Goal: Contribute content

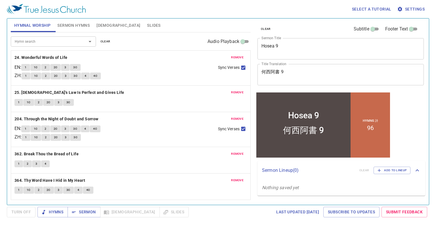
click at [299, 46] on textarea "Hosea 9" at bounding box center [340, 48] width 158 height 11
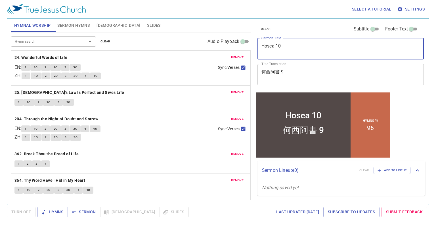
type textarea "Hosea 10"
click at [288, 74] on textarea "何西阿書 9" at bounding box center [340, 74] width 158 height 11
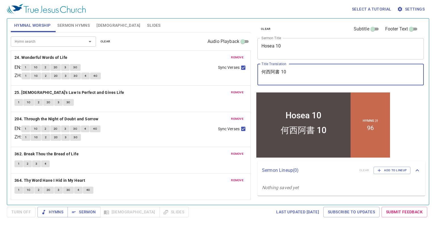
type textarea "何西阿書 10"
click at [86, 22] on span "Sermon Hymns" at bounding box center [73, 25] width 32 height 7
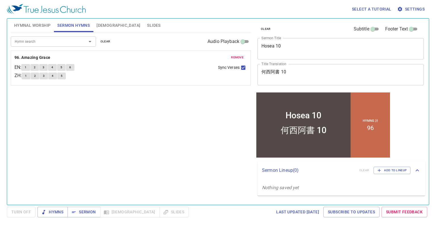
click at [233, 56] on span "remove" at bounding box center [237, 57] width 12 height 5
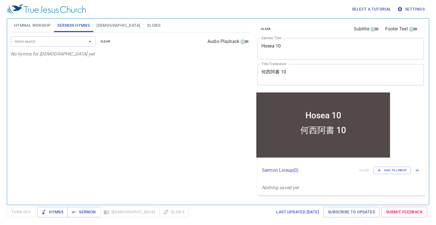
click at [81, 39] on div at bounding box center [86, 41] width 15 height 8
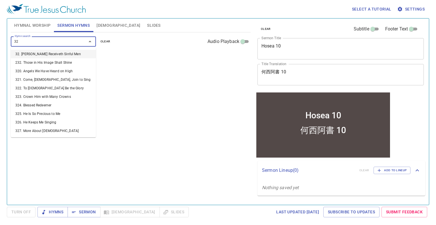
type input "325"
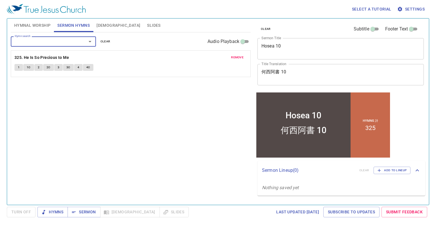
click at [41, 29] on button "Hymnal Worship" at bounding box center [32, 25] width 43 height 14
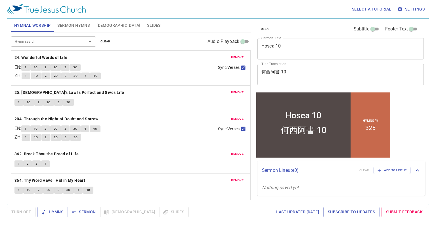
click at [235, 54] on button "remove" at bounding box center [237, 57] width 19 height 7
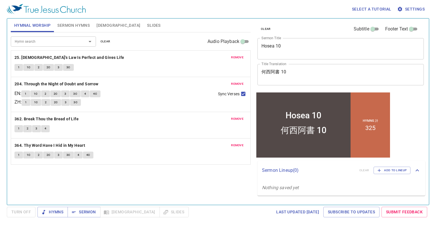
click at [235, 54] on button "remove" at bounding box center [237, 57] width 19 height 7
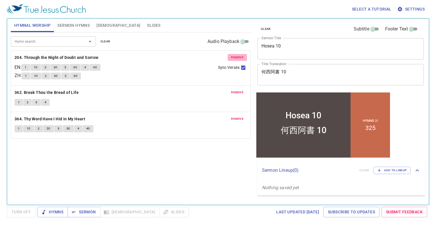
click at [235, 54] on button "remove" at bounding box center [237, 57] width 19 height 7
click at [235, 89] on button "remove" at bounding box center [237, 92] width 19 height 7
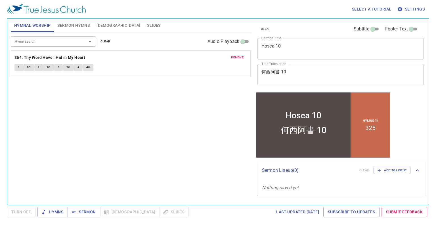
click at [235, 54] on button "remove" at bounding box center [237, 57] width 19 height 7
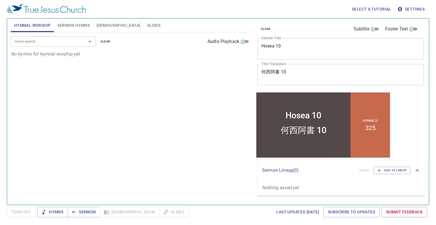
click at [68, 42] on input "Hymn search" at bounding box center [44, 41] width 65 height 7
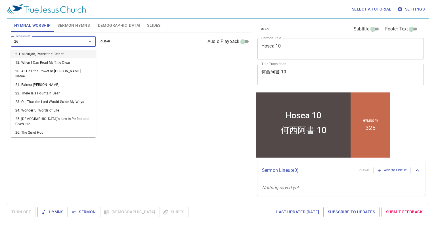
type input "266"
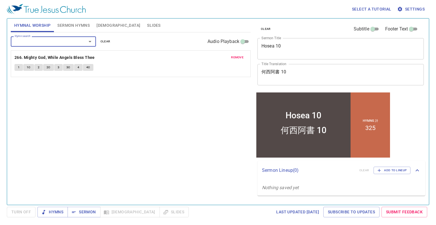
click at [235, 56] on span "remove" at bounding box center [237, 57] width 12 height 5
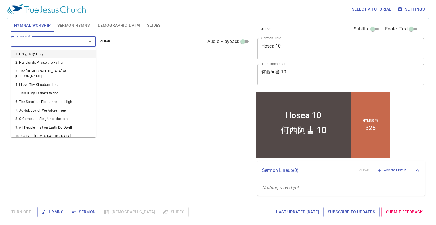
click at [34, 39] on input "Hymn search" at bounding box center [44, 41] width 65 height 7
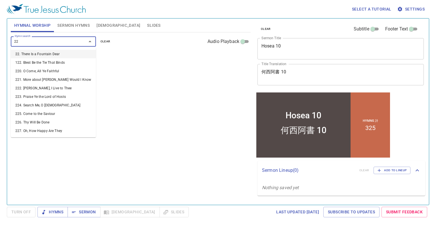
type input "226"
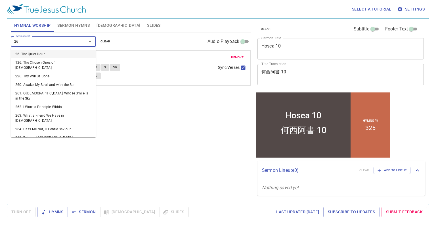
type input "263"
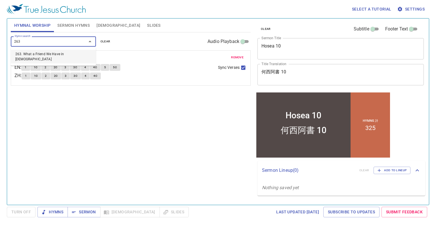
click at [75, 52] on li "263. What a Friend We Have in Jesus" at bounding box center [53, 57] width 85 height 14
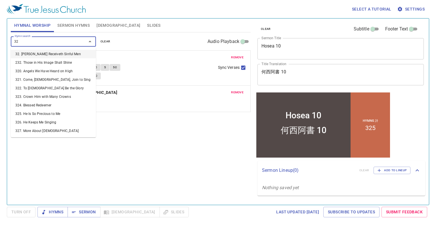
type input "326"
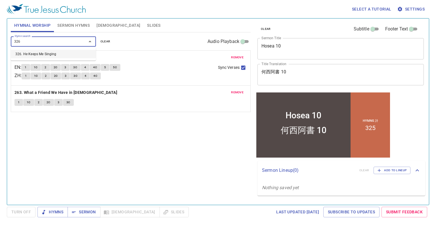
click at [79, 56] on li "326. He Keeps Me Singing" at bounding box center [53, 54] width 85 height 9
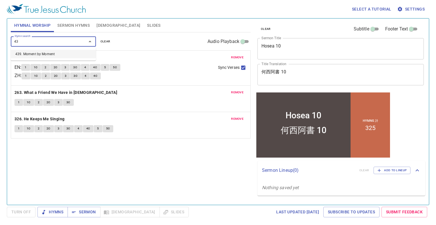
type input "439"
click at [50, 52] on li "439. Moment by Moment" at bounding box center [53, 54] width 85 height 9
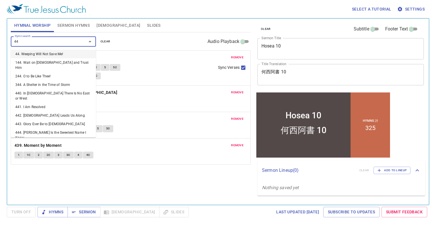
type input "442"
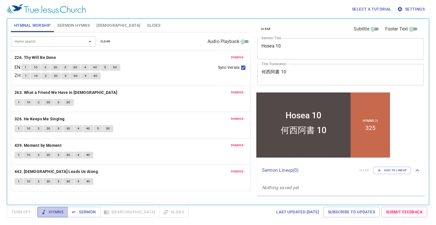
click at [54, 215] on button "Hymns" at bounding box center [52, 211] width 30 height 11
click at [231, 26] on div "Hymnal Worship Sermon Hymns Bible Slides" at bounding box center [131, 25] width 240 height 14
click at [80, 27] on span "Sermon Hymns" at bounding box center [73, 25] width 32 height 7
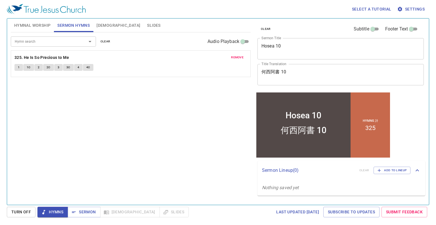
click at [99, 29] on button "[DEMOGRAPHIC_DATA]" at bounding box center [118, 25] width 51 height 14
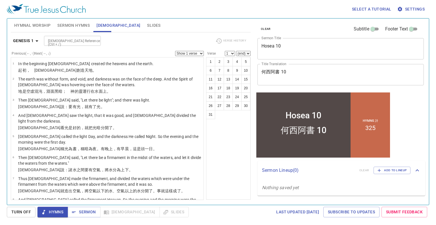
click at [83, 26] on span "Sermon Hymns" at bounding box center [73, 25] width 32 height 7
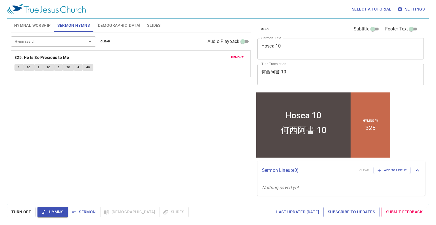
click at [18, 23] on span "Hymnal Worship" at bounding box center [32, 25] width 37 height 7
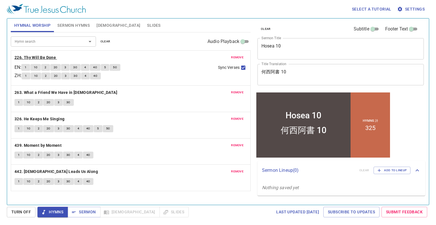
click at [37, 58] on b "226. Thy Will Be Done" at bounding box center [34, 57] width 41 height 7
click at [40, 67] on button "1C" at bounding box center [35, 67] width 11 height 7
click at [66, 69] on span "3" at bounding box center [65, 67] width 2 height 5
click at [76, 67] on span "3C" at bounding box center [75, 67] width 4 height 5
click at [89, 66] on button "4" at bounding box center [85, 67] width 9 height 7
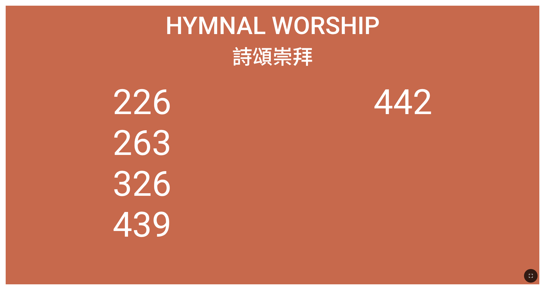
click at [228, 184] on div at bounding box center [272, 276] width 545 height 28
click at [228, 184] on icon "button" at bounding box center [530, 275] width 7 height 7
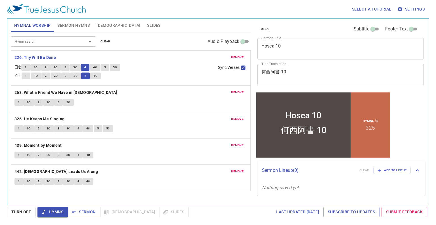
click at [97, 66] on span "4C" at bounding box center [95, 67] width 4 height 5
click at [106, 65] on span "5" at bounding box center [105, 67] width 2 height 5
click at [67, 91] on b "263. What a Friend We Have in Jesus" at bounding box center [65, 92] width 103 height 7
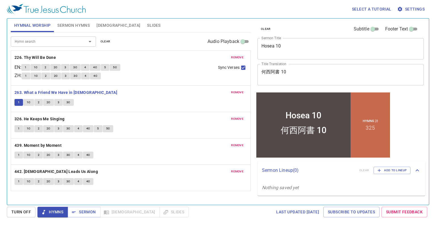
click at [37, 41] on input "Hymn search" at bounding box center [44, 41] width 65 height 7
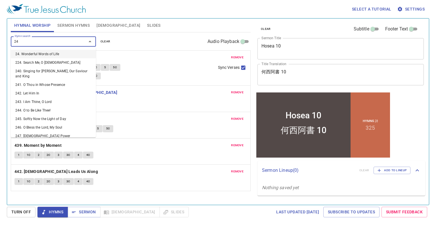
type input "243"
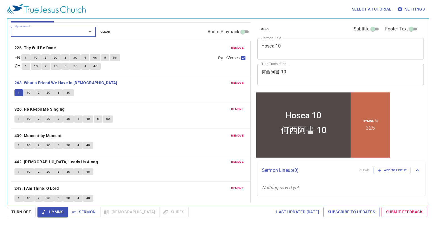
scroll to position [14, 0]
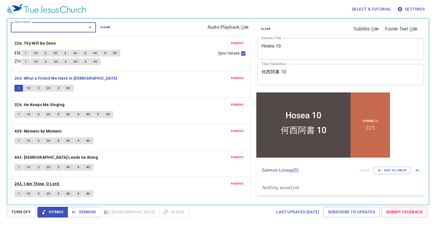
click at [26, 185] on b "243. I Am Thine, O Lord" at bounding box center [36, 183] width 44 height 7
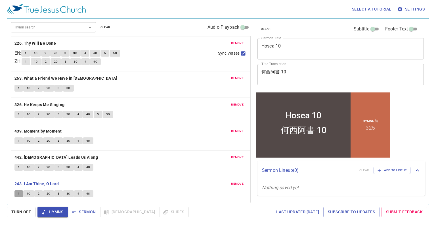
click at [18, 192] on span "1" at bounding box center [19, 193] width 2 height 5
click at [30, 191] on span "1C" at bounding box center [29, 193] width 4 height 5
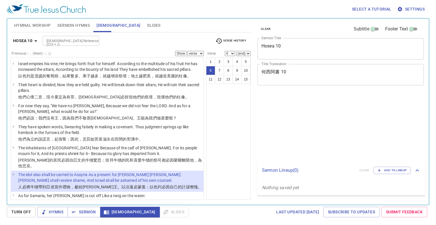
select select "6"
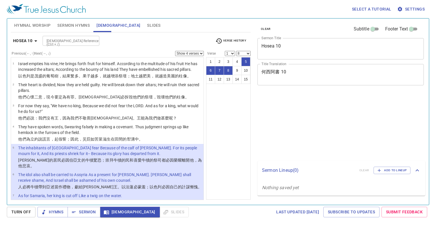
select select "4"
select select "8"
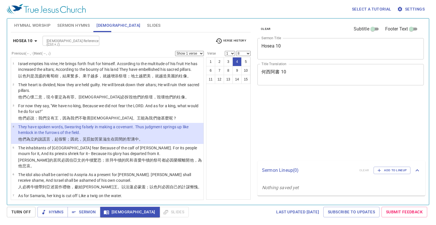
select select "8"
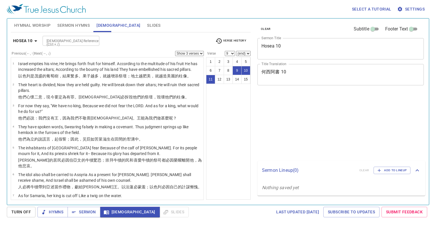
select select "3"
select select "9"
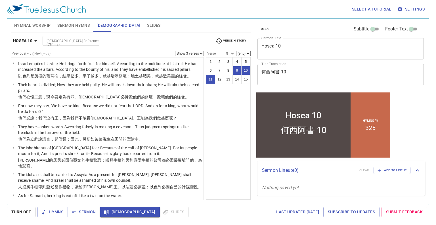
scroll to position [142, 0]
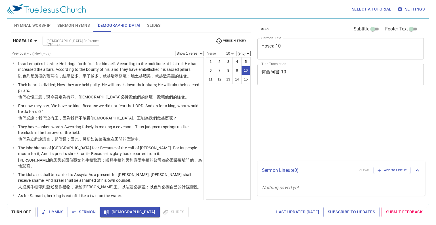
select select "10"
select select "2"
select select "14"
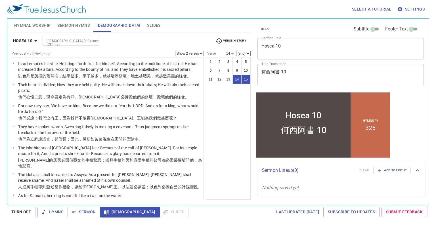
scroll to position [211, 0]
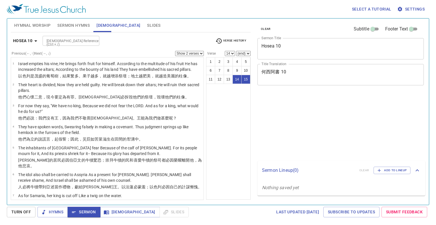
select select "2"
select select "14"
select select "2"
select select "14"
select select "2"
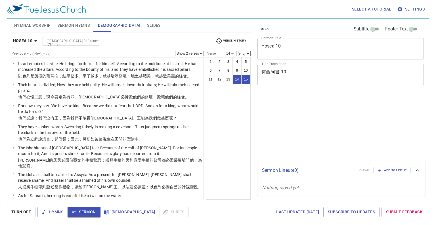
select select "14"
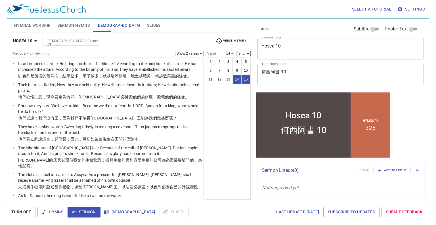
scroll to position [211, 0]
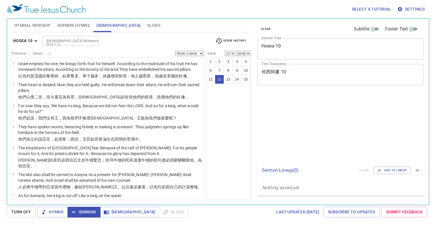
select select "12"
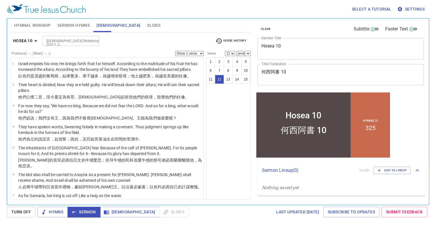
scroll to position [211, 0]
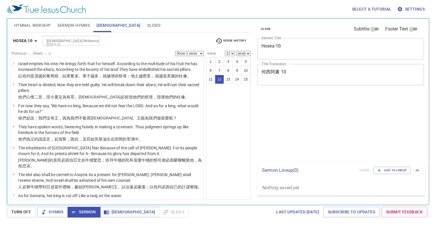
select select "12"
